Goal: Navigation & Orientation: Find specific page/section

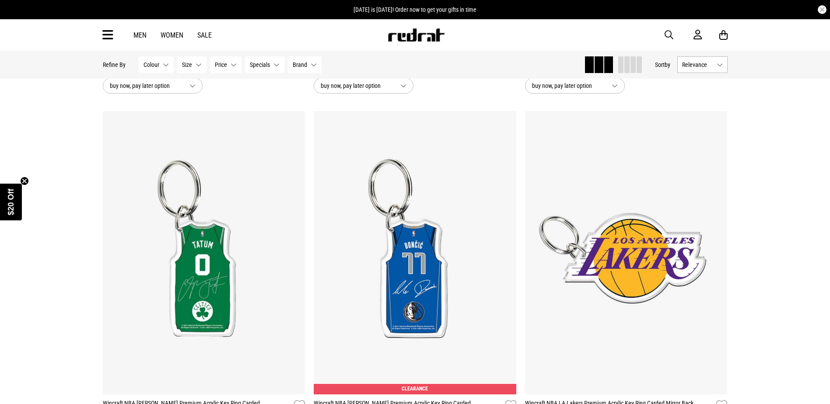
click at [437, 9] on span "[DATE] is [DATE]! Order now to get your gifts in time" at bounding box center [415, 9] width 123 height 7
click at [410, 37] on img at bounding box center [416, 34] width 58 height 13
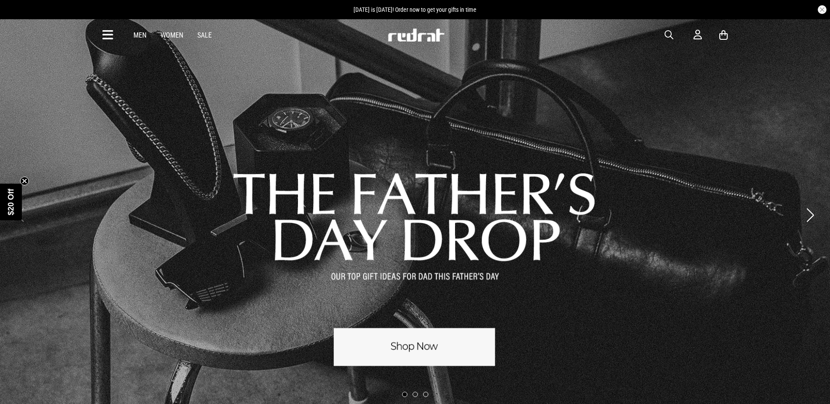
click at [824, 9] on button "button" at bounding box center [822, 9] width 9 height 9
